Goal: Information Seeking & Learning: Learn about a topic

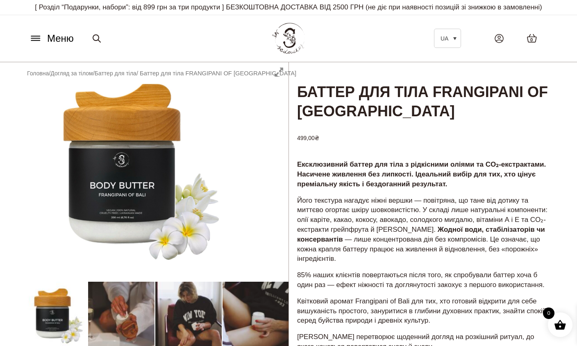
drag, startPoint x: 555, startPoint y: 1, endPoint x: 273, endPoint y: 149, distance: 317.8
click at [273, 149] on div at bounding box center [154, 318] width 268 height 513
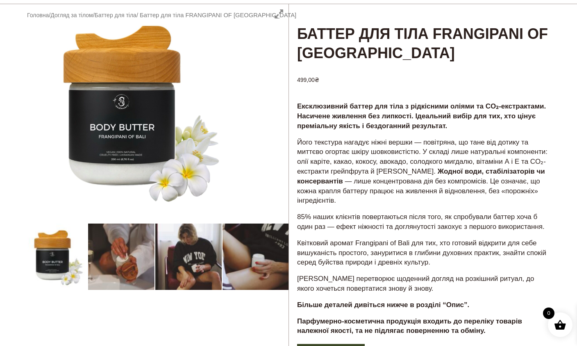
scroll to position [61, 0]
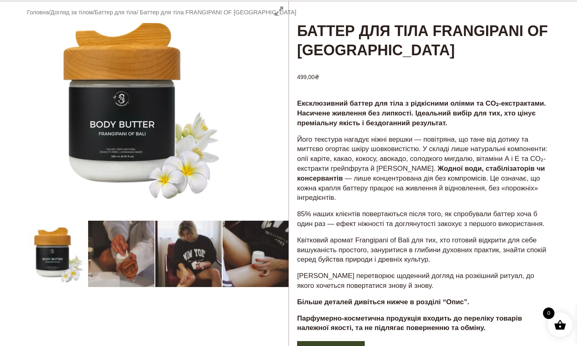
click at [129, 265] on div at bounding box center [154, 257] width 268 height 513
click at [61, 265] on div at bounding box center [154, 257] width 268 height 513
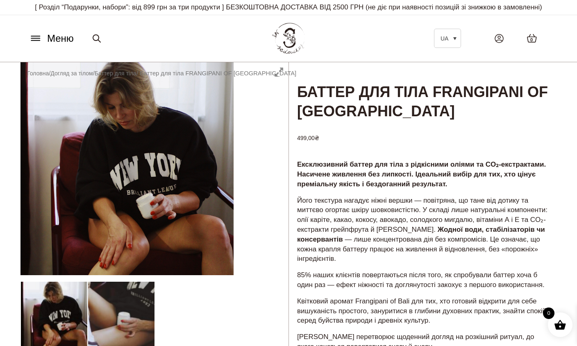
scroll to position [0, 0]
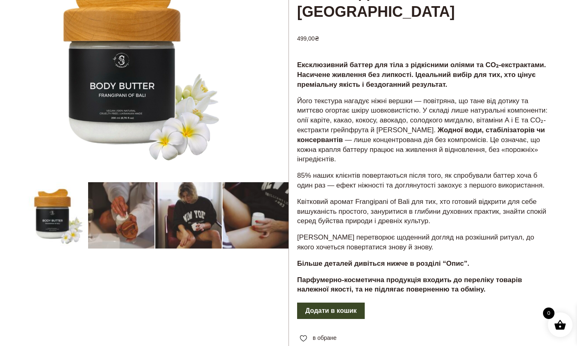
scroll to position [103, 0]
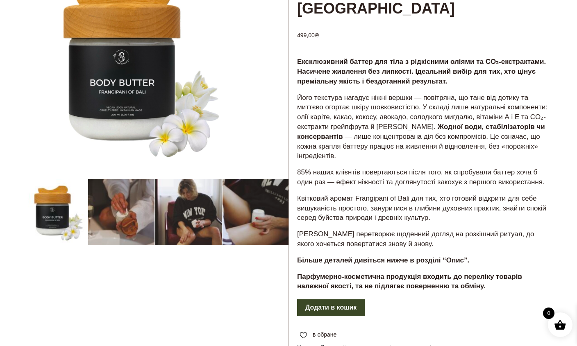
click at [176, 242] on div at bounding box center [154, 215] width 268 height 513
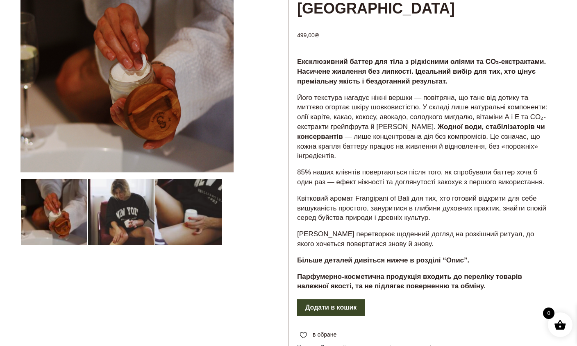
click at [202, 243] on div at bounding box center [154, 215] width 268 height 513
click at [182, 216] on div at bounding box center [154, 215] width 268 height 513
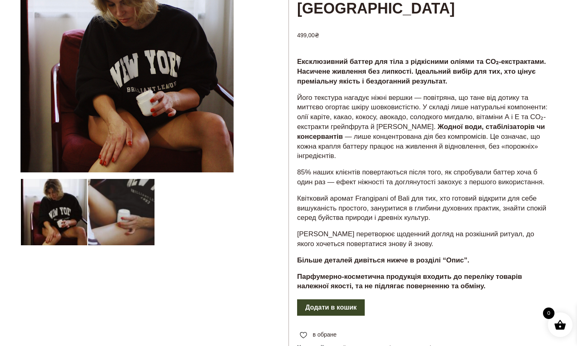
click at [62, 229] on div at bounding box center [154, 215] width 268 height 513
click at [66, 226] on div at bounding box center [154, 215] width 268 height 513
click at [105, 227] on div at bounding box center [154, 215] width 268 height 513
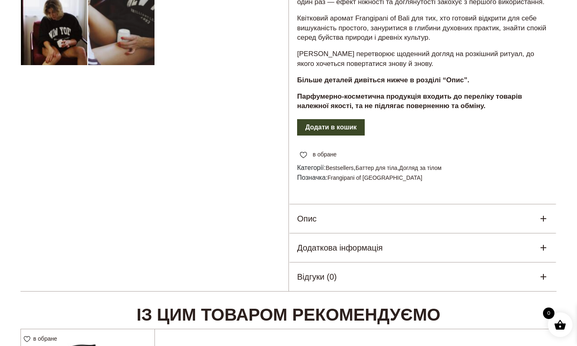
scroll to position [285, 0]
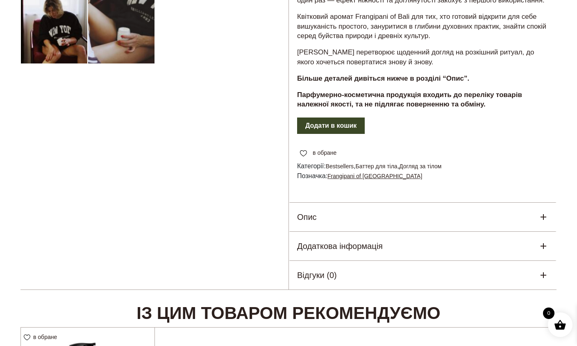
click at [356, 179] on link "Frangipani of Bali" at bounding box center [374, 176] width 95 height 7
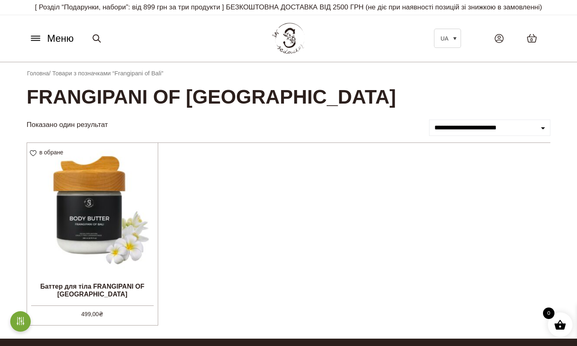
click at [36, 43] on icon at bounding box center [35, 38] width 13 height 9
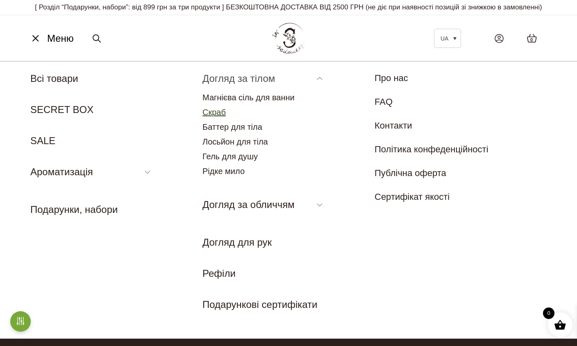
click at [219, 116] on link "Скраб" at bounding box center [213, 112] width 23 height 9
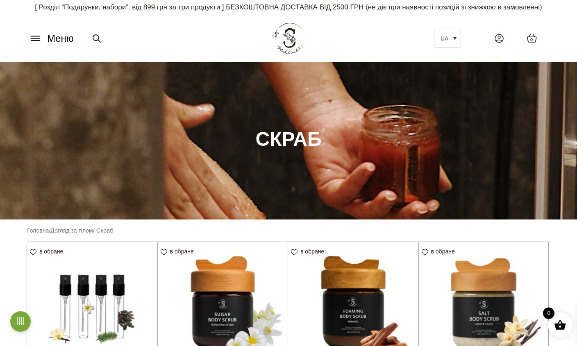
click at [36, 43] on icon at bounding box center [35, 38] width 13 height 9
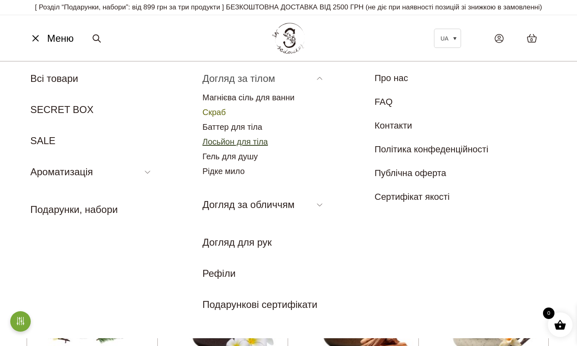
click at [235, 146] on link "Лосьйон для тіла" at bounding box center [235, 141] width 66 height 9
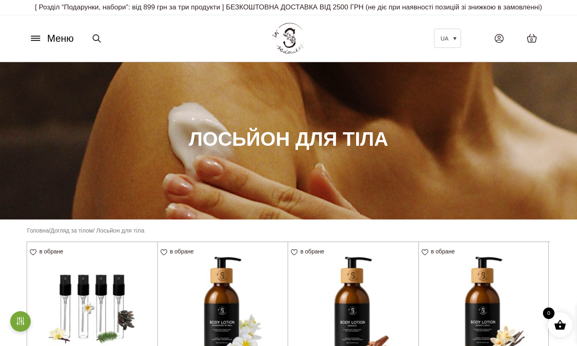
click at [39, 43] on icon at bounding box center [35, 38] width 13 height 9
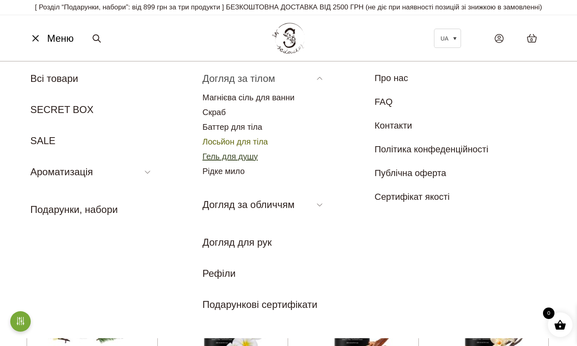
click at [236, 161] on link "Гель для душу" at bounding box center [229, 156] width 55 height 9
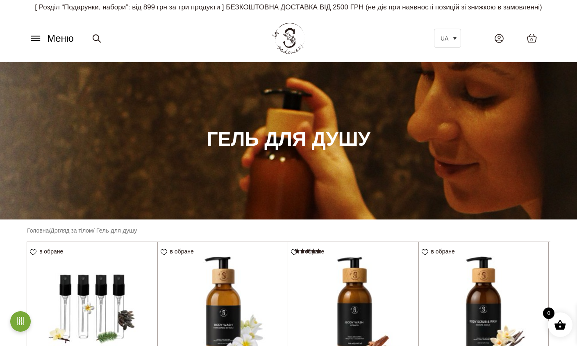
click at [39, 42] on button "Меню" at bounding box center [52, 39] width 50 height 16
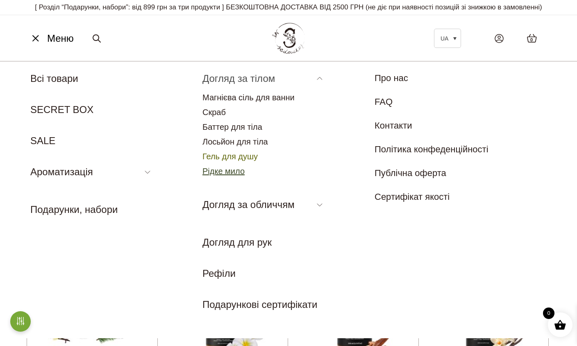
click at [238, 176] on link "Рідке мило" at bounding box center [223, 171] width 42 height 9
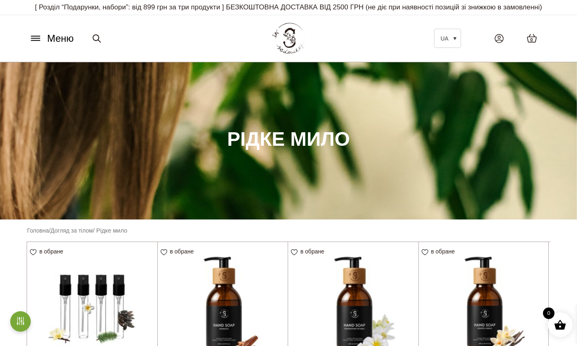
click at [32, 39] on icon at bounding box center [35, 39] width 9 height 0
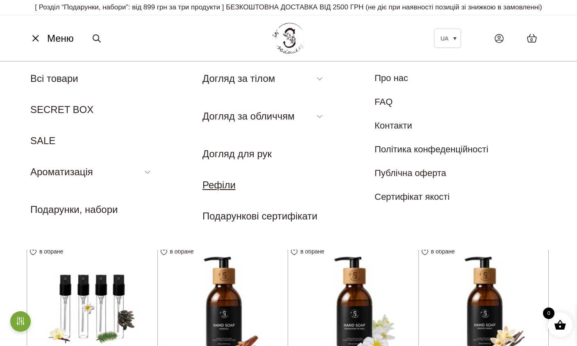
click at [222, 191] on link "Рефіли" at bounding box center [218, 184] width 33 height 11
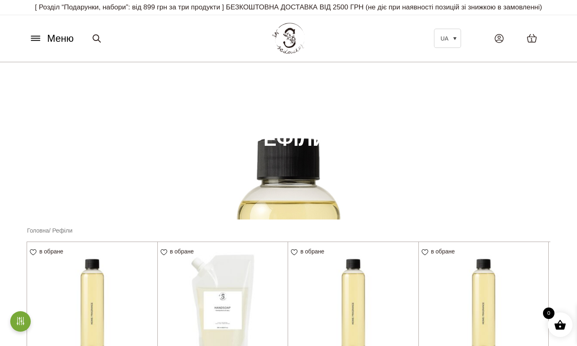
click at [37, 43] on icon at bounding box center [35, 38] width 13 height 9
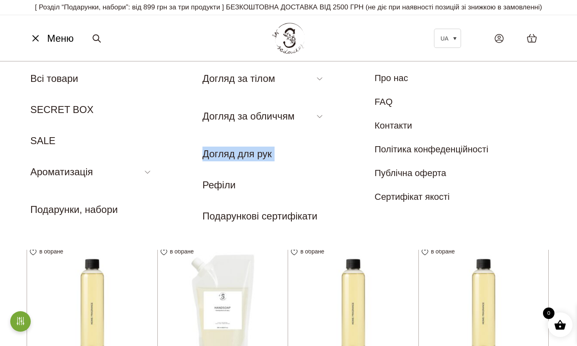
drag, startPoint x: 318, startPoint y: 126, endPoint x: 302, endPoint y: 182, distance: 58.5
click at [302, 182] on ul "Догляд за тілом Магнієва сіль для ванни Скраб Баттер для тіла Лосьйон для тіла …" at bounding box center [288, 147] width 172 height 152
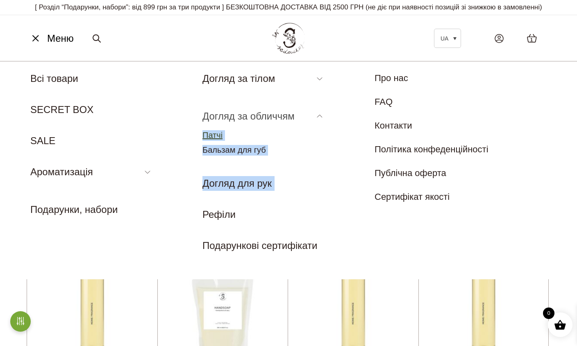
click at [211, 140] on link "Патчі" at bounding box center [212, 135] width 20 height 9
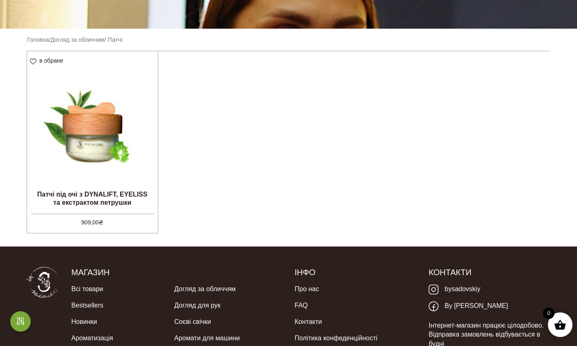
scroll to position [191, 0]
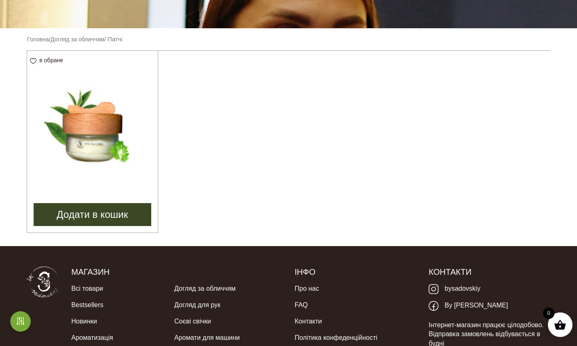
click at [100, 150] on img at bounding box center [92, 116] width 131 height 131
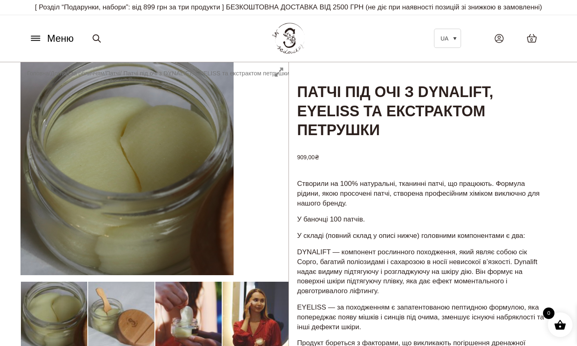
click at [33, 43] on icon at bounding box center [35, 38] width 13 height 9
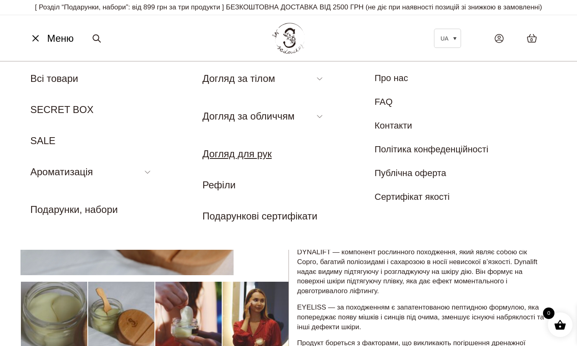
click at [259, 159] on link "Догляд для рук" at bounding box center [236, 153] width 69 height 11
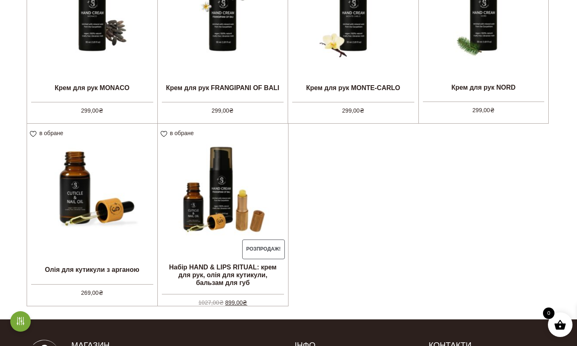
scroll to position [301, 0]
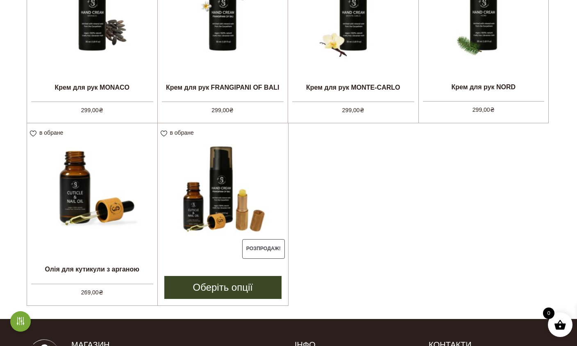
click at [216, 197] on img at bounding box center [223, 188] width 131 height 131
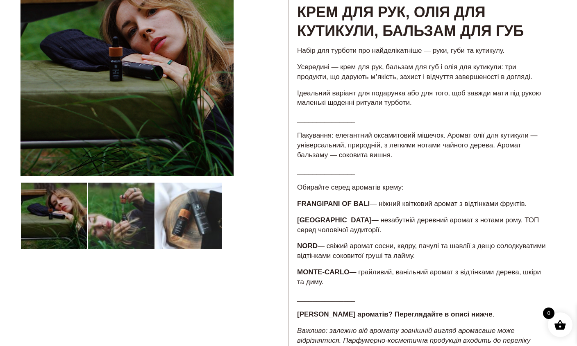
scroll to position [98, 0]
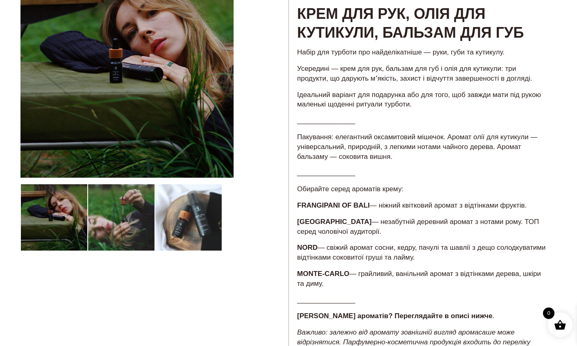
click at [191, 237] on div at bounding box center [154, 278] width 268 height 626
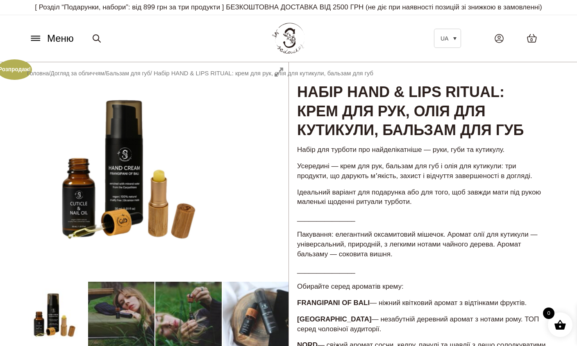
scroll to position [0, 0]
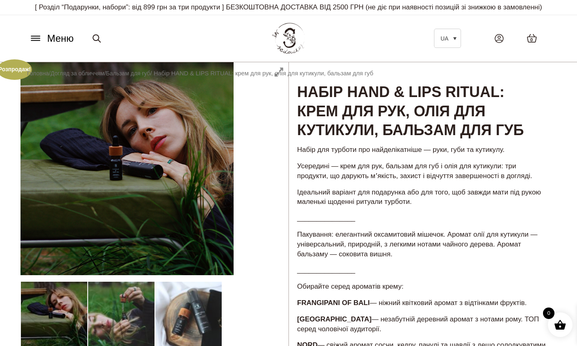
click at [35, 39] on icon at bounding box center [35, 39] width 9 height 0
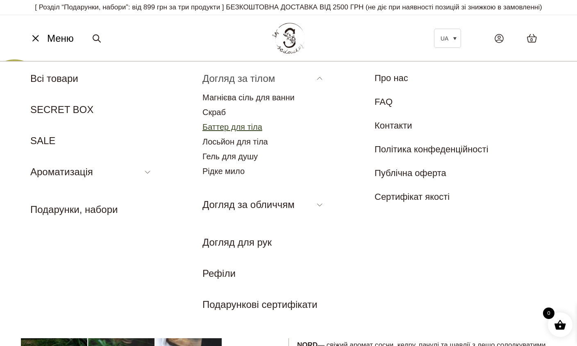
click at [236, 132] on link "Баттер для тіла" at bounding box center [232, 127] width 60 height 9
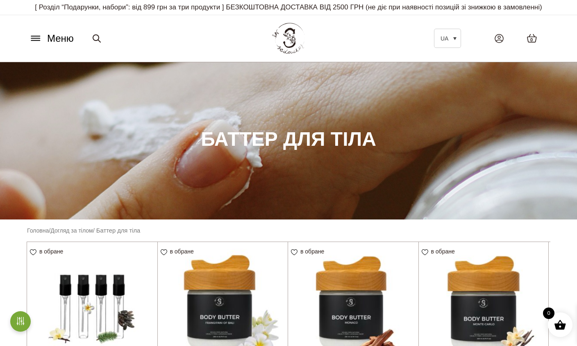
click at [38, 43] on icon at bounding box center [35, 38] width 13 height 9
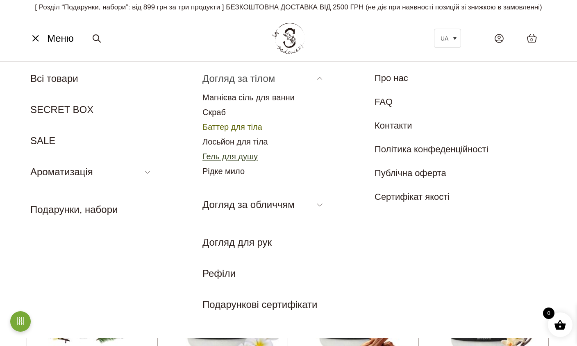
click at [256, 161] on link "Гель для душу" at bounding box center [229, 156] width 55 height 9
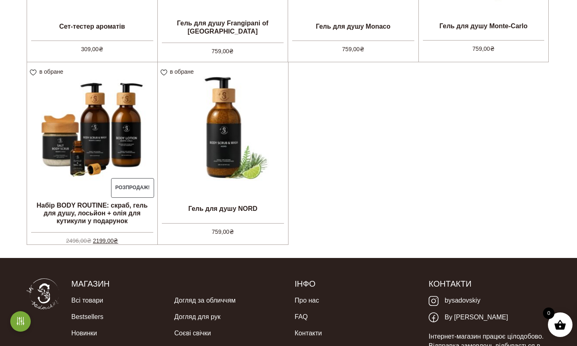
scroll to position [361, 0]
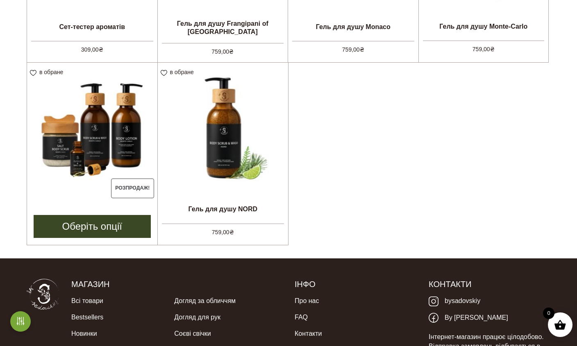
click at [91, 217] on li "в обране View wishlist Розпродаж! Набір BODY ROUTINE: скраб, гель для душу, лос…" at bounding box center [92, 154] width 131 height 183
click at [95, 117] on img at bounding box center [92, 128] width 130 height 130
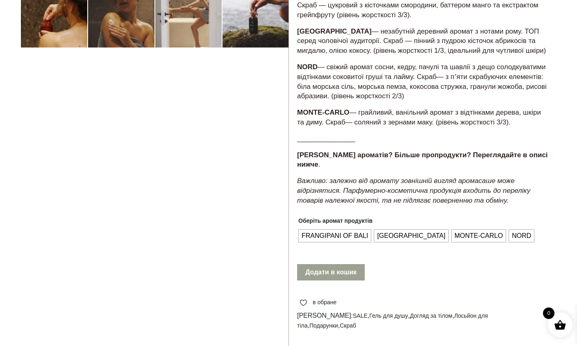
scroll to position [302, 0]
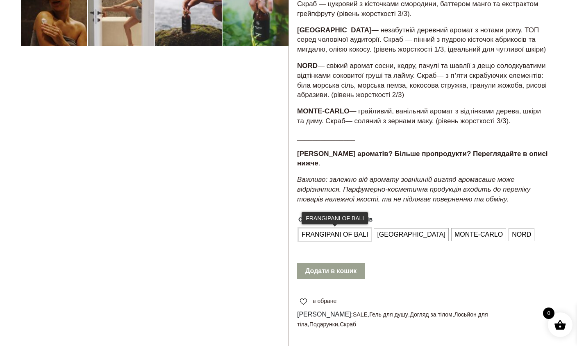
click at [363, 235] on span "FRANGIPANI OF BALI" at bounding box center [334, 234] width 70 height 13
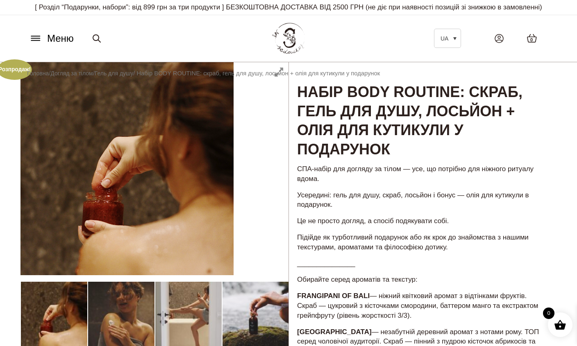
scroll to position [0, 0]
click at [34, 43] on icon at bounding box center [35, 38] width 13 height 9
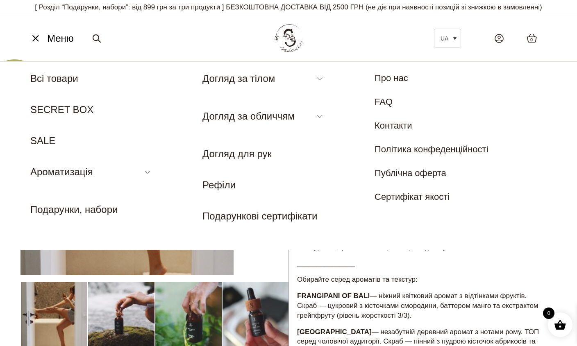
click at [293, 47] on img at bounding box center [288, 38] width 36 height 34
